Goal: Entertainment & Leisure: Consume media (video, audio)

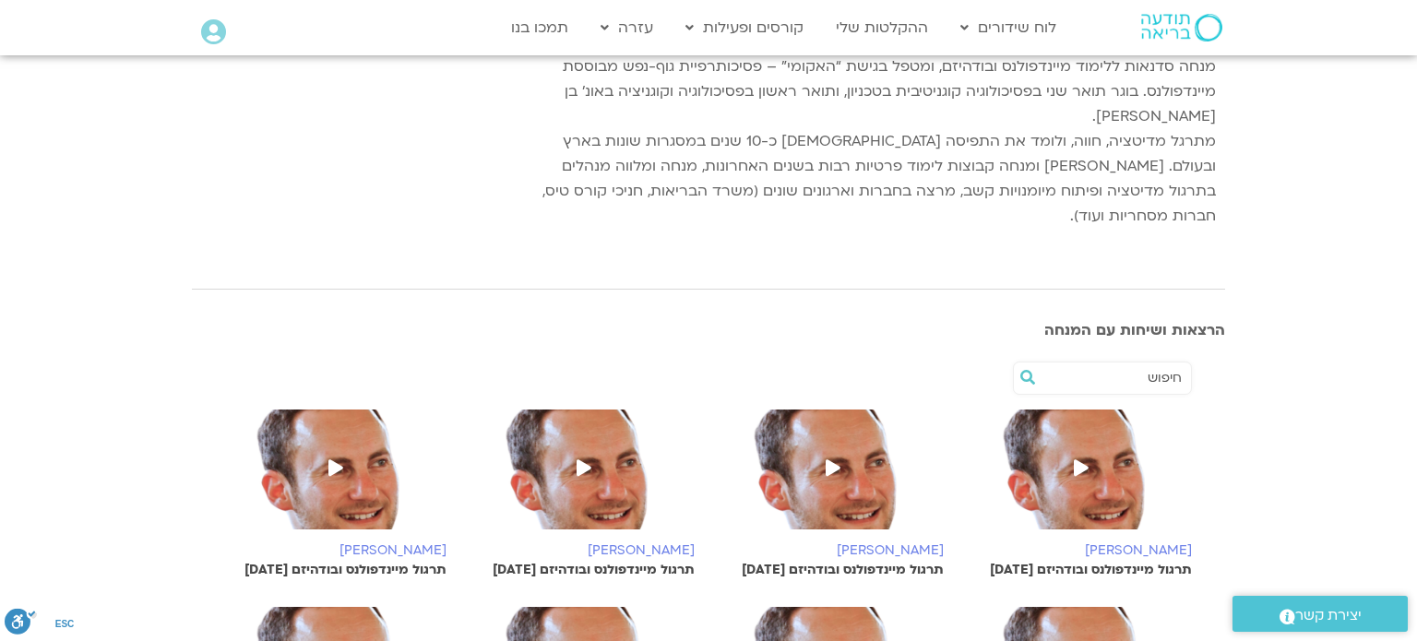
click at [1087, 459] on icon at bounding box center [1081, 467] width 15 height 17
click at [829, 460] on icon at bounding box center [833, 468] width 15 height 17
